Goal: Task Accomplishment & Management: Manage account settings

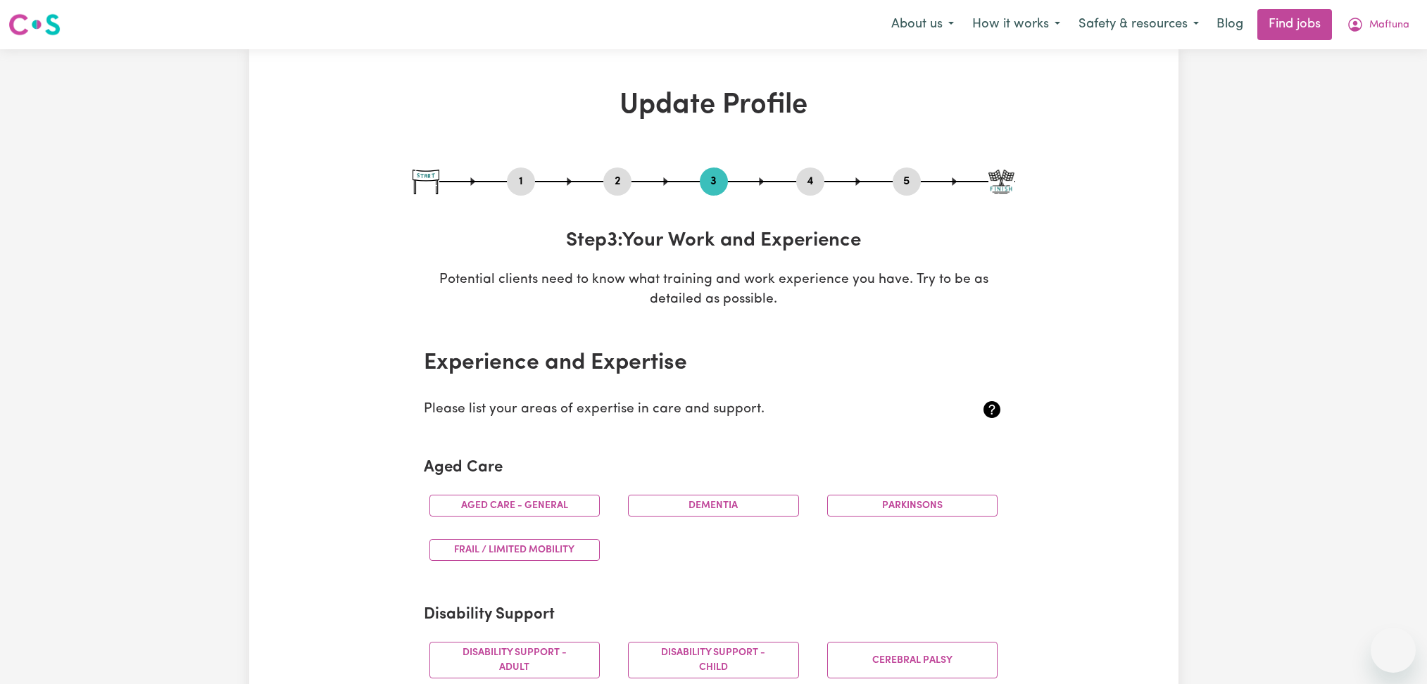
select select "Certificate III (Individual Support)"
click at [805, 184] on button "4" at bounding box center [810, 182] width 28 height 18
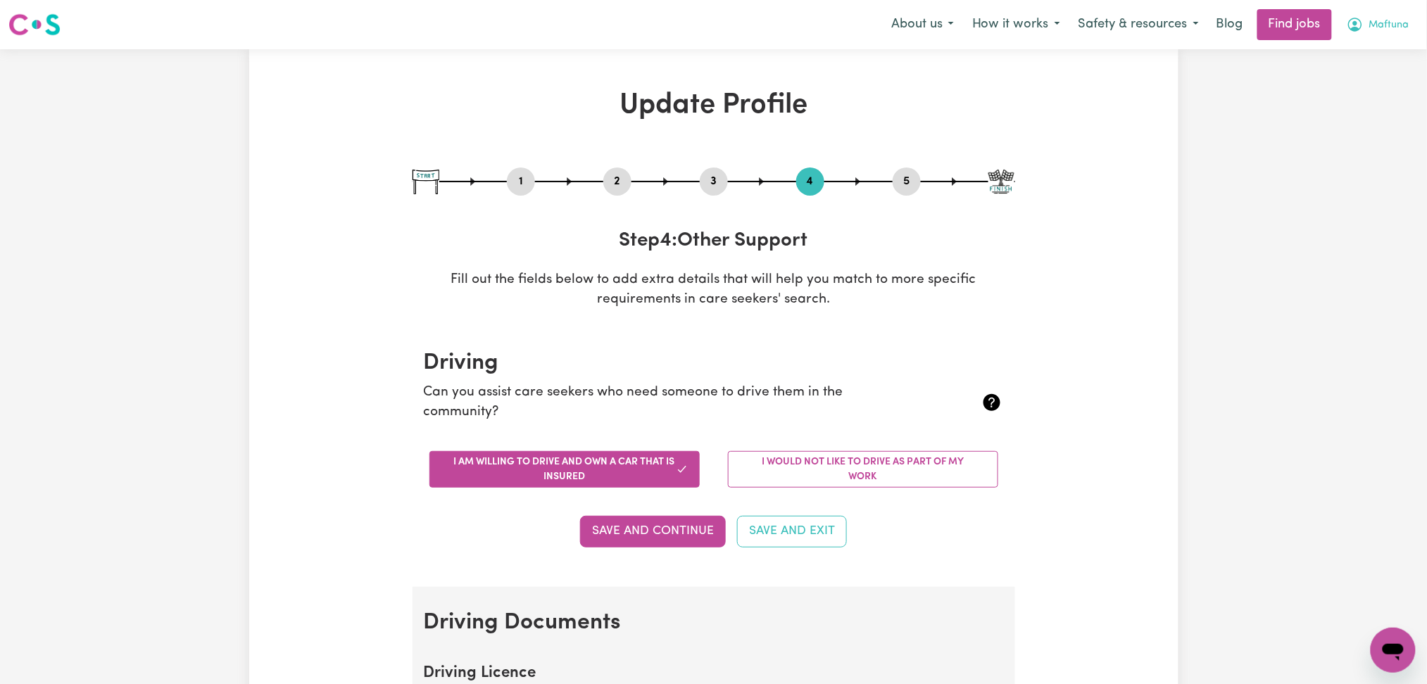
click at [1391, 26] on span "Maftuna" at bounding box center [1389, 25] width 40 height 15
click at [1373, 115] on link "Logout" at bounding box center [1362, 107] width 111 height 27
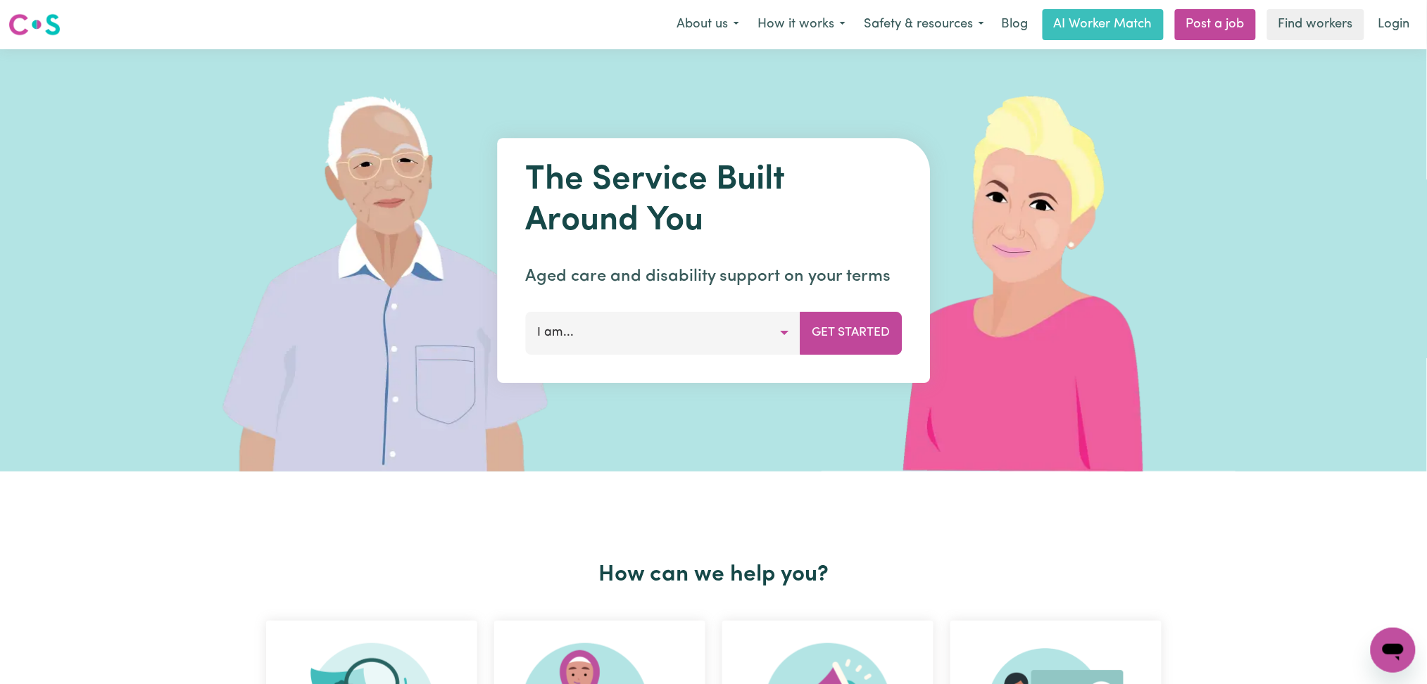
click at [1396, 32] on link "Login" at bounding box center [1394, 24] width 49 height 31
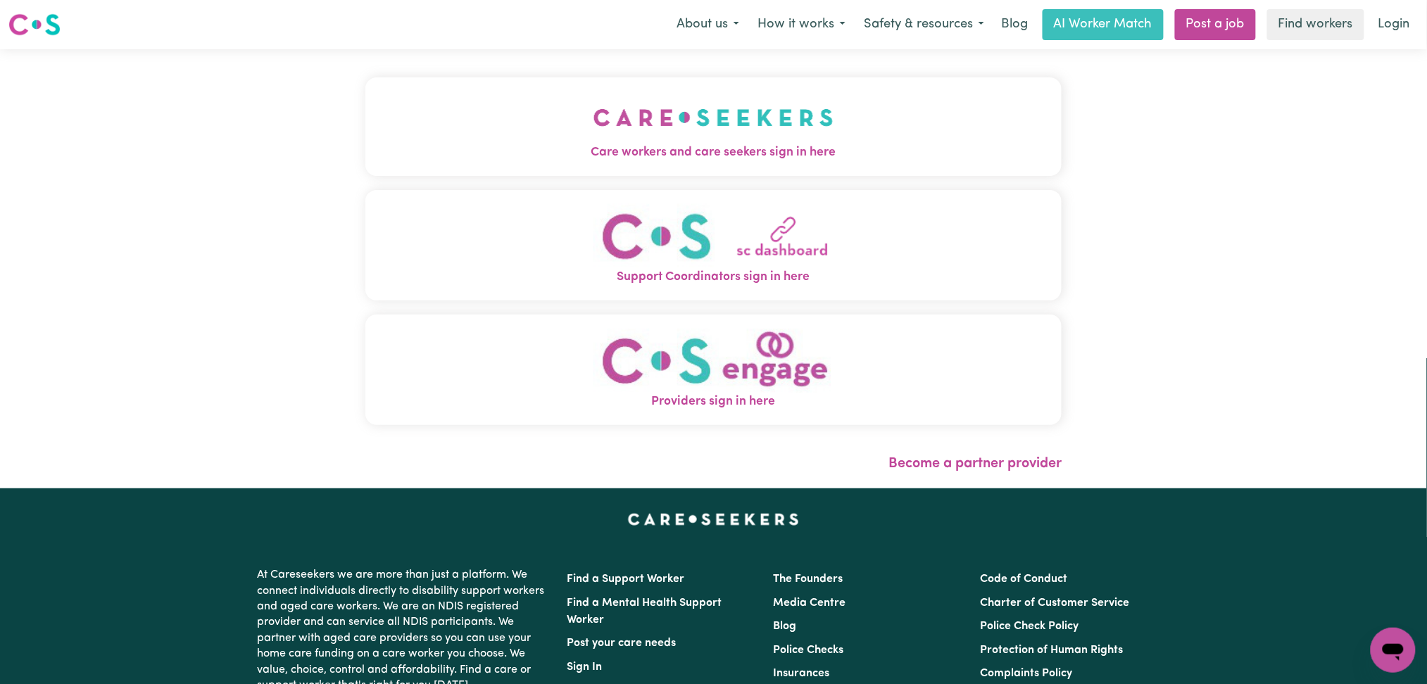
click at [594, 135] on img "Care workers and care seekers sign in here" at bounding box center [714, 118] width 240 height 52
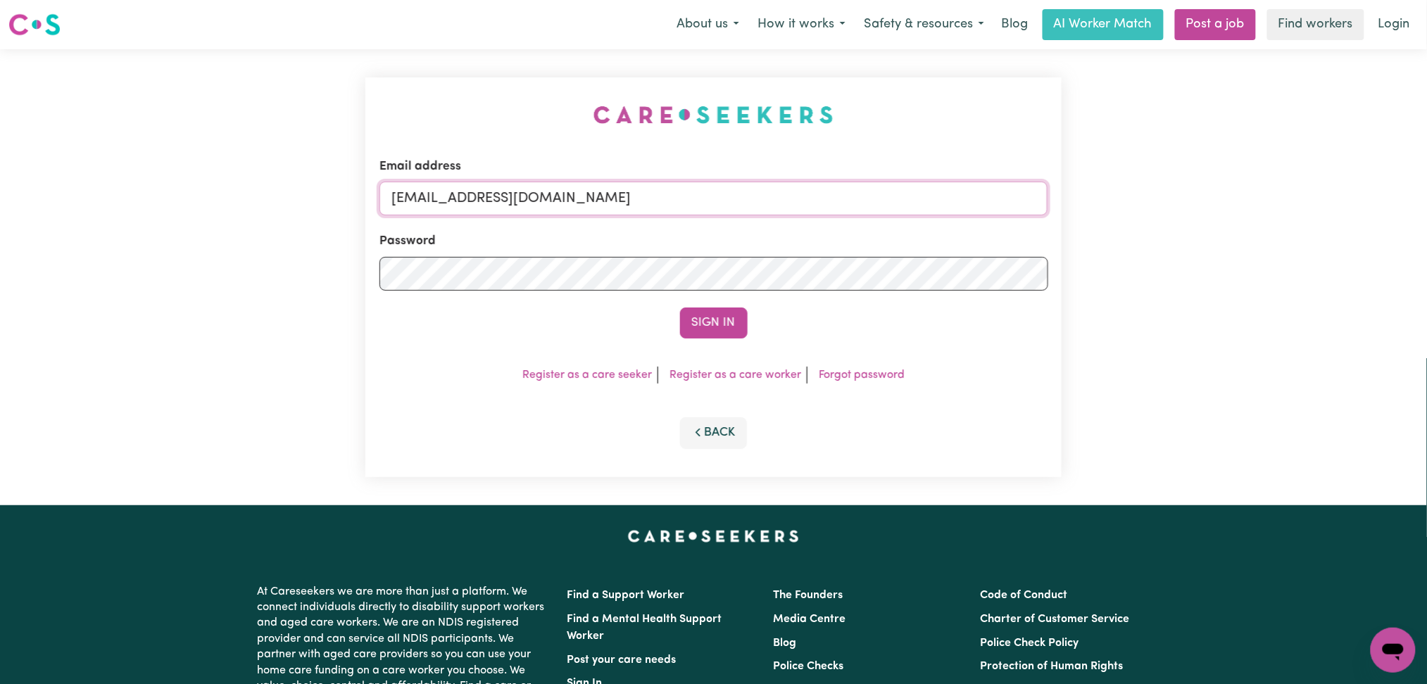
drag, startPoint x: 688, startPoint y: 206, endPoint x: 657, endPoint y: 208, distance: 31.0
click at [687, 206] on input "[EMAIL_ADDRESS][DOMAIN_NAME]" at bounding box center [714, 199] width 669 height 34
drag, startPoint x: 468, startPoint y: 196, endPoint x: 997, endPoint y: 253, distance: 532.5
click at [1034, 237] on form "Email address Superuser~[EMAIL_ADDRESS][DOMAIN_NAME] Password Sign In" at bounding box center [714, 248] width 669 height 181
type input "Superuser~[EMAIL_ADDRESS][DOMAIN_NAME]"
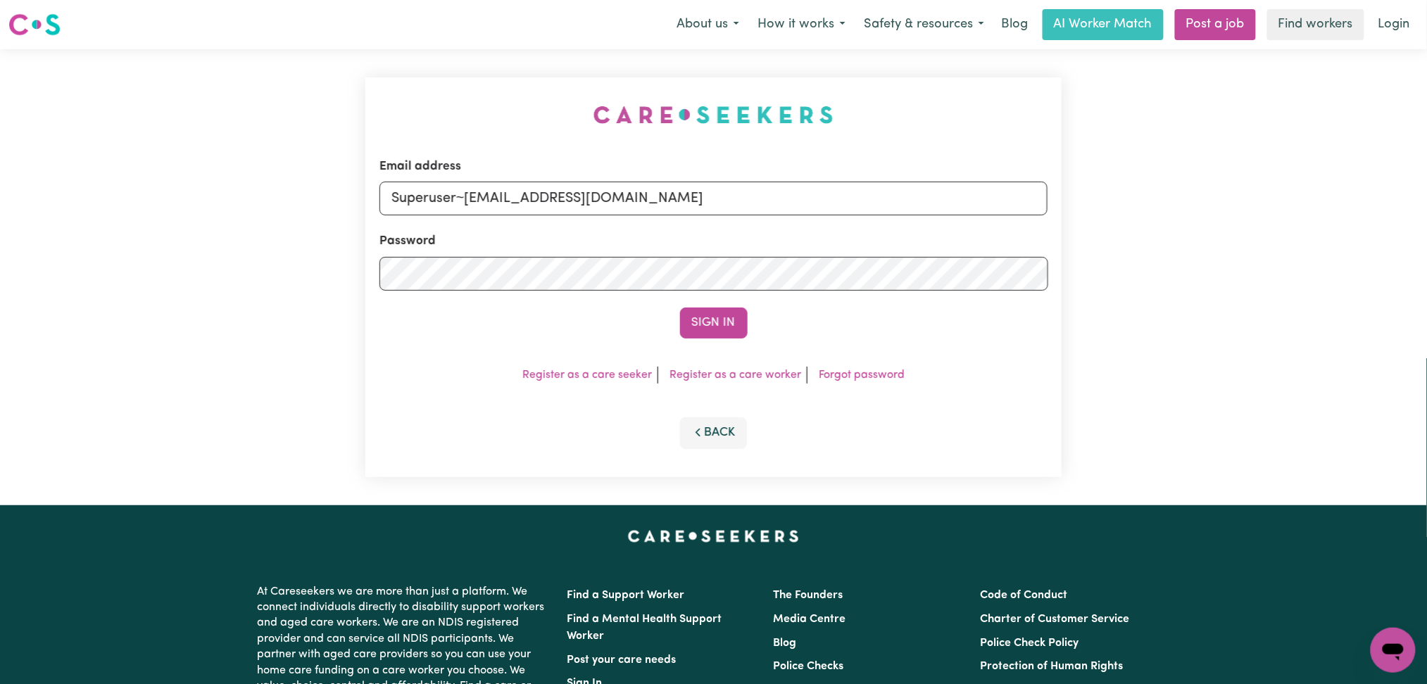
click at [680, 308] on button "Sign In" at bounding box center [714, 323] width 68 height 31
